Goal: Find specific page/section

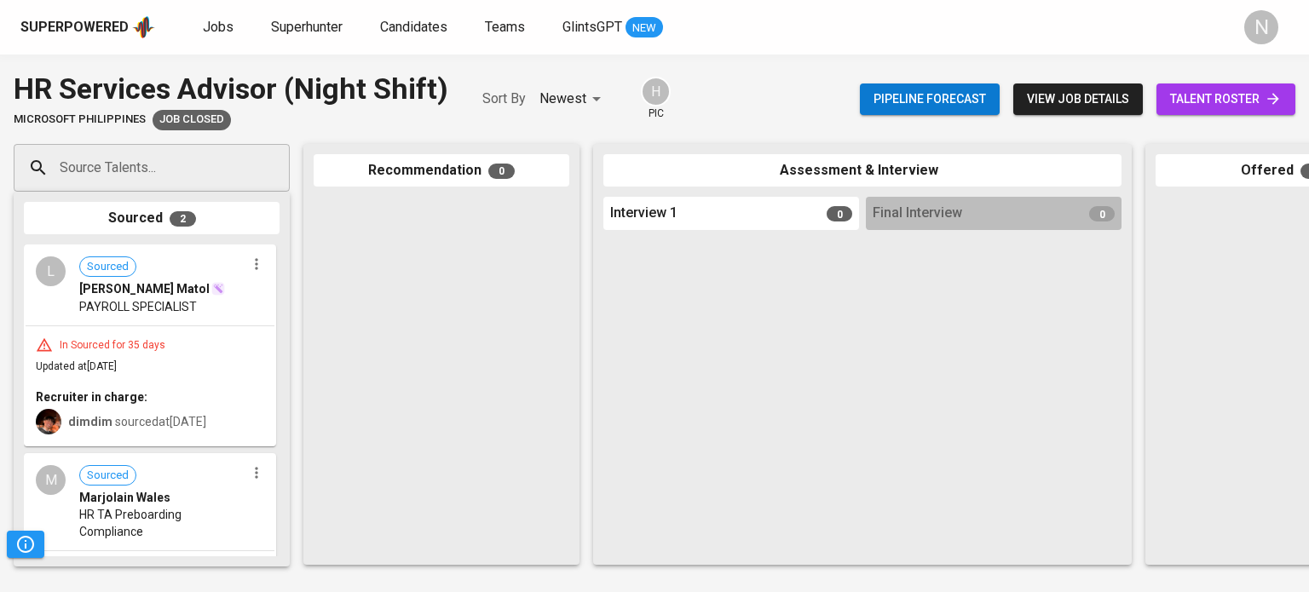
scroll to position [0, 719]
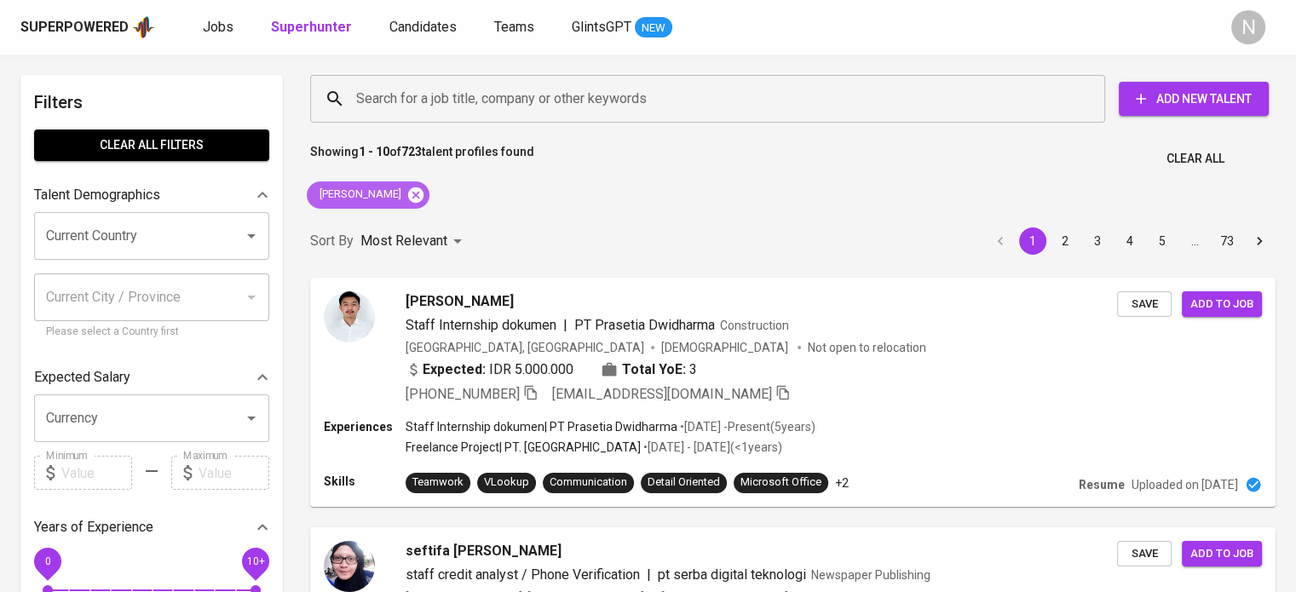
click at [408, 190] on icon at bounding box center [415, 194] width 15 height 15
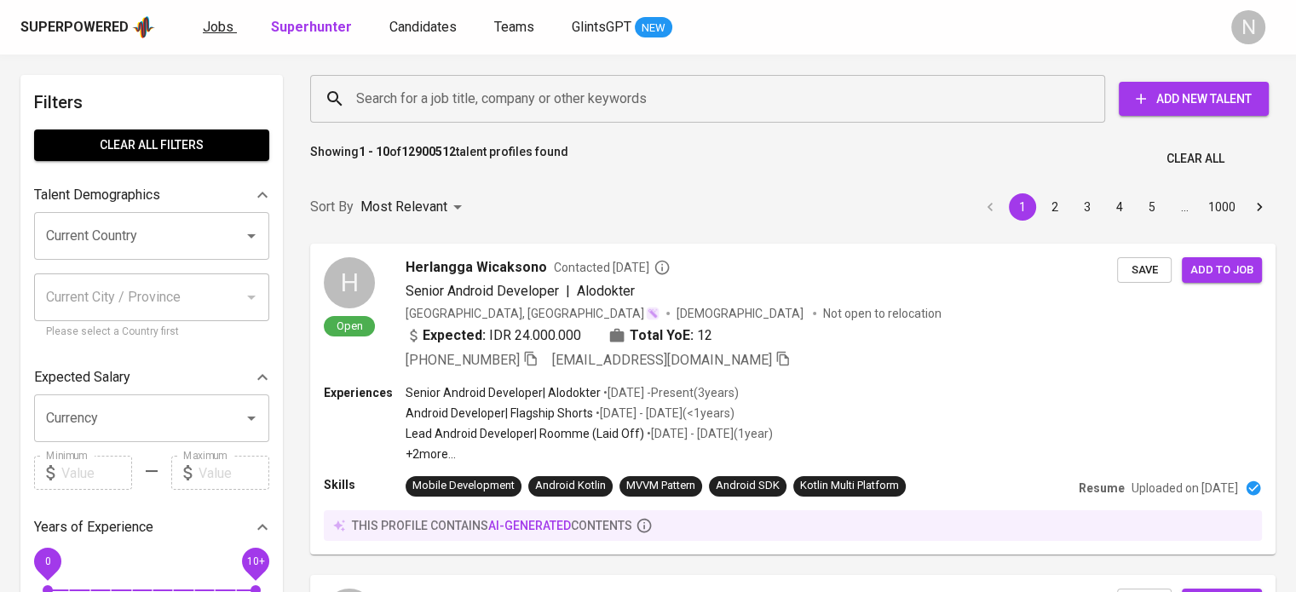
click at [208, 32] on span "Jobs" at bounding box center [218, 27] width 31 height 16
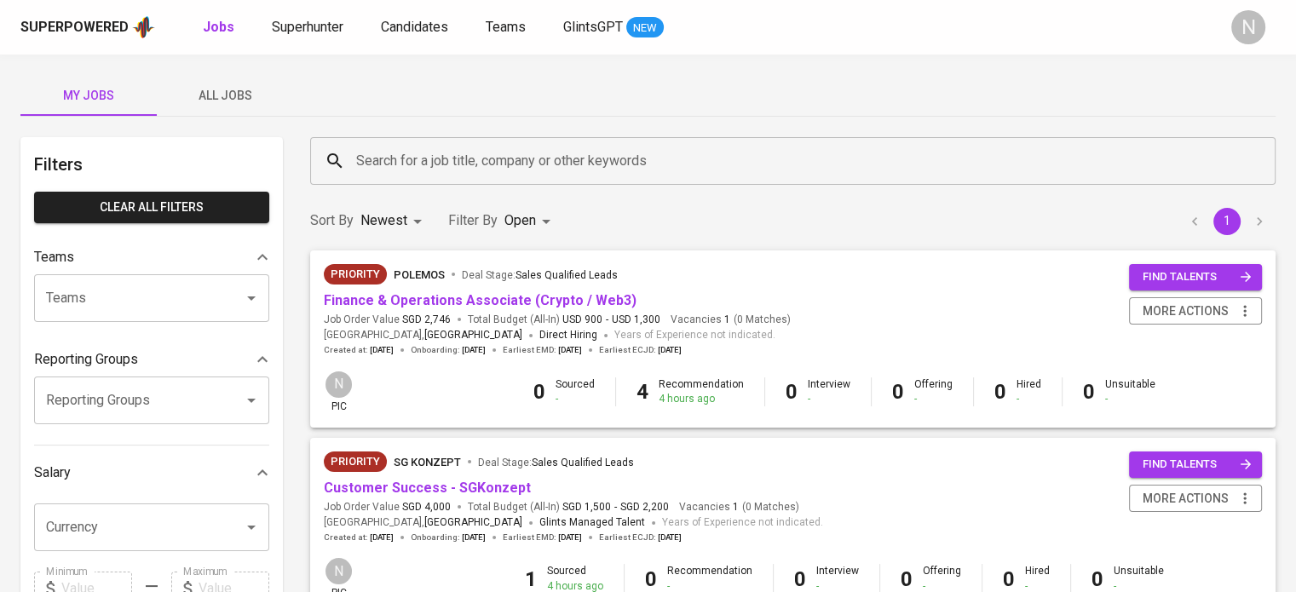
click at [238, 74] on div "My Jobs All Jobs Filters Clear All filters Teams Teams Teams Reporting Groups R…" at bounding box center [648, 587] width 1296 height 1064
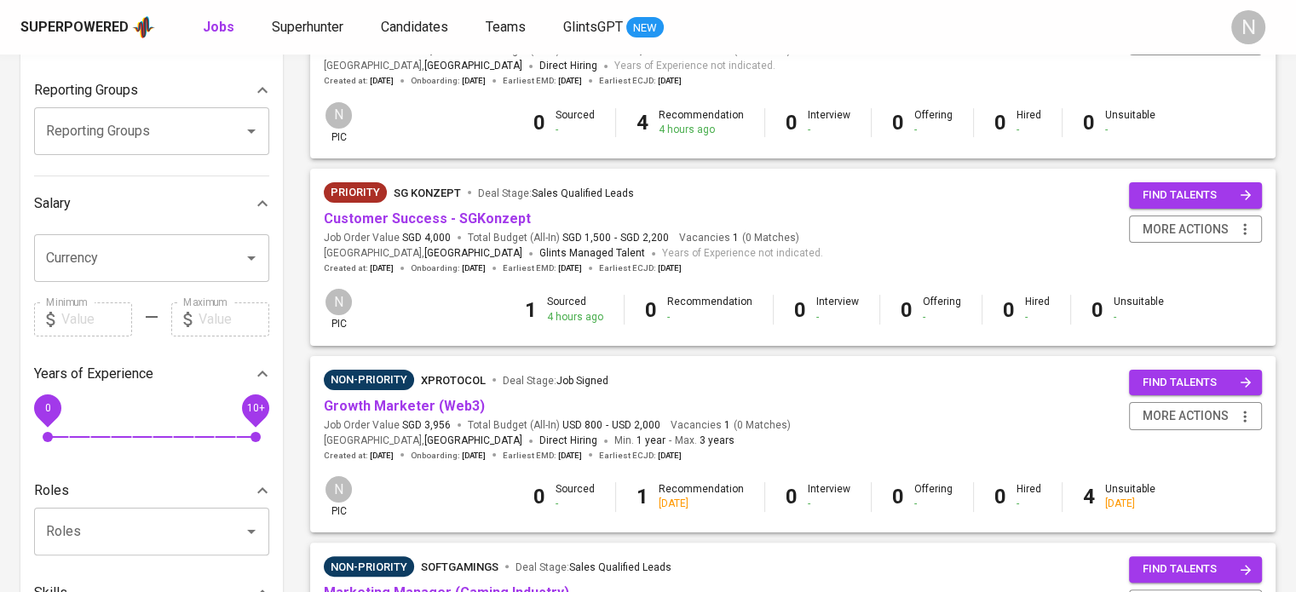
scroll to position [256, 0]
